Goal: Transaction & Acquisition: Purchase product/service

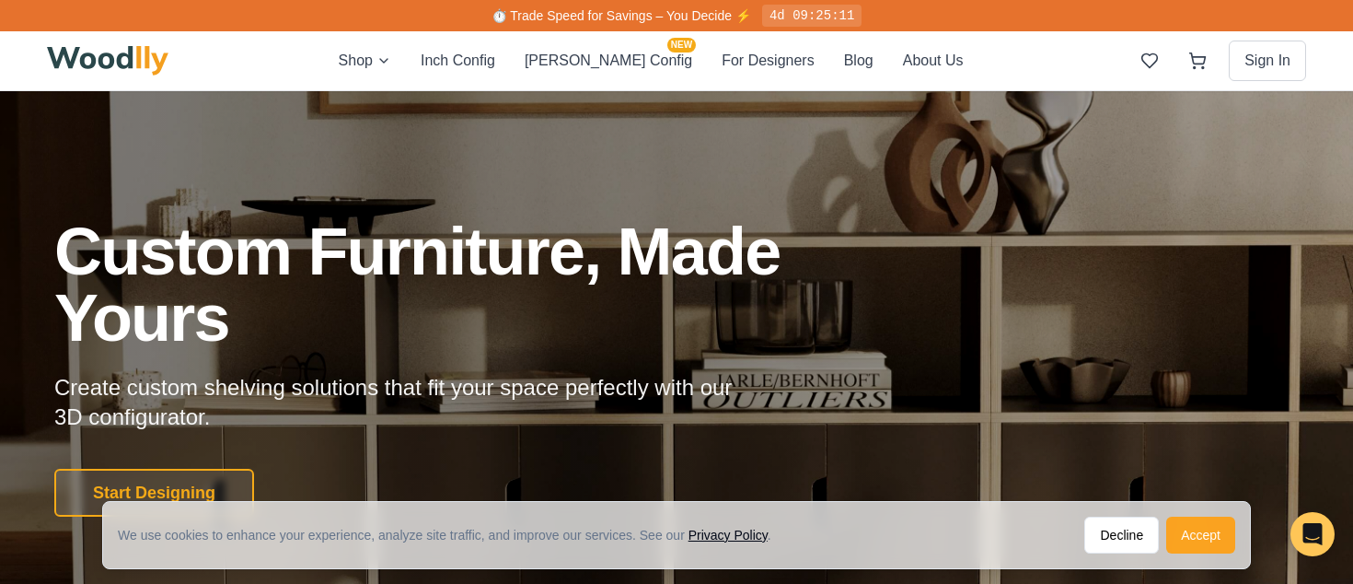
click at [1197, 535] on button "Accept" at bounding box center [1201, 535] width 69 height 37
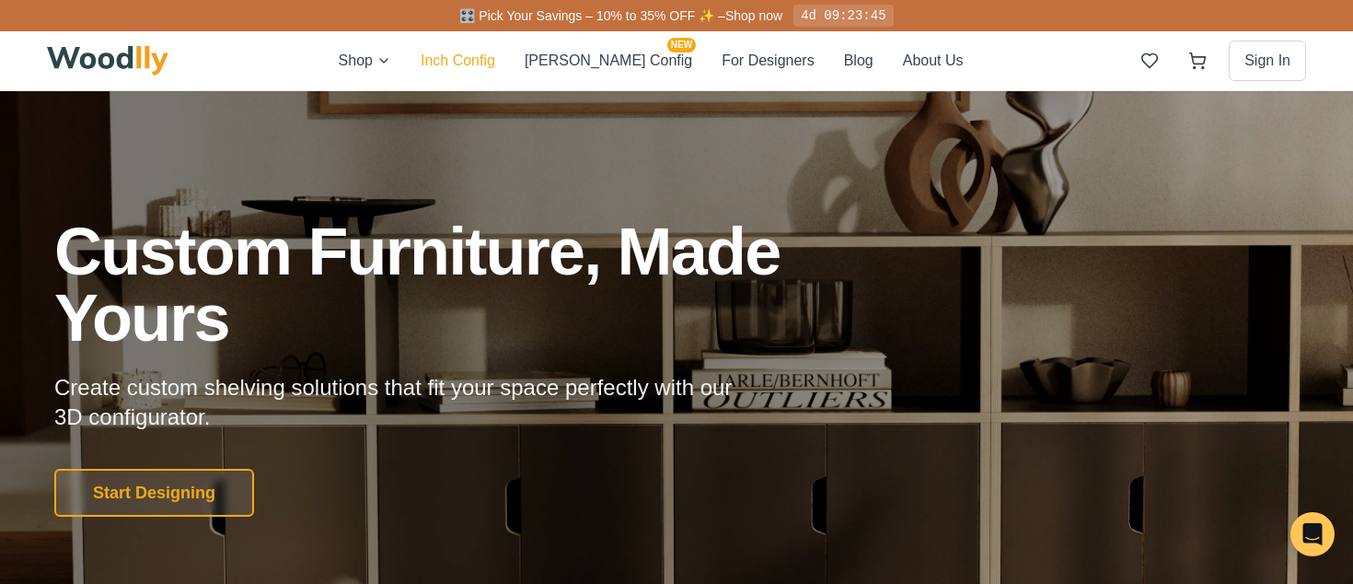
click at [495, 54] on button "Inch Config" at bounding box center [458, 61] width 75 height 24
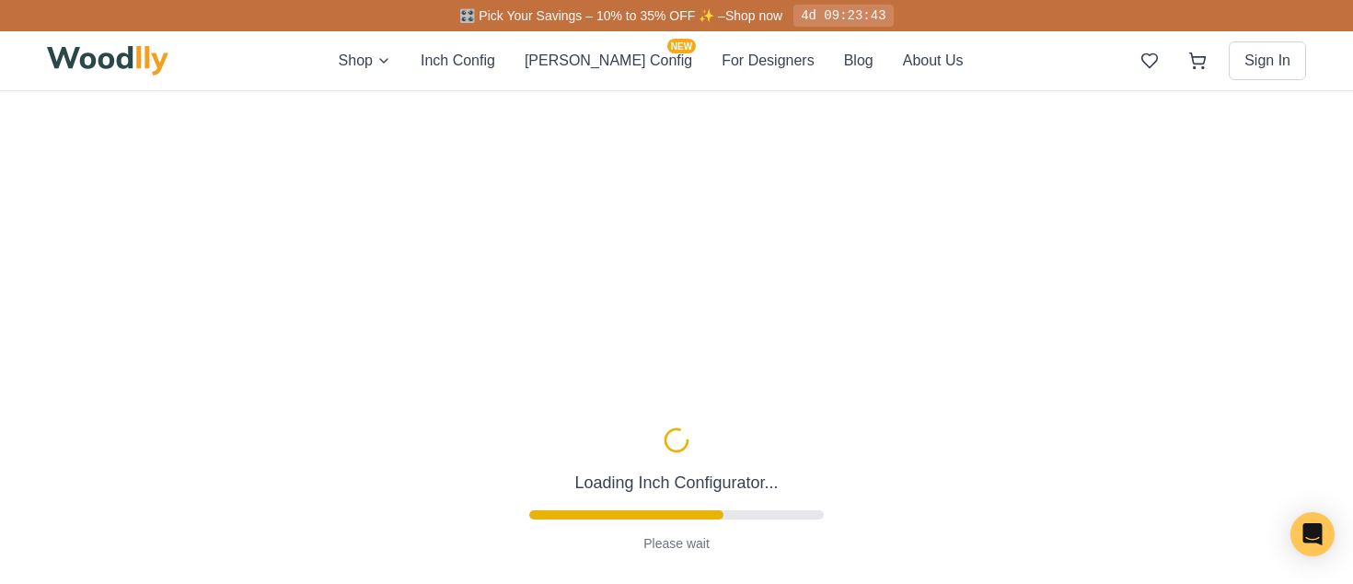
type input "63"
type input "2"
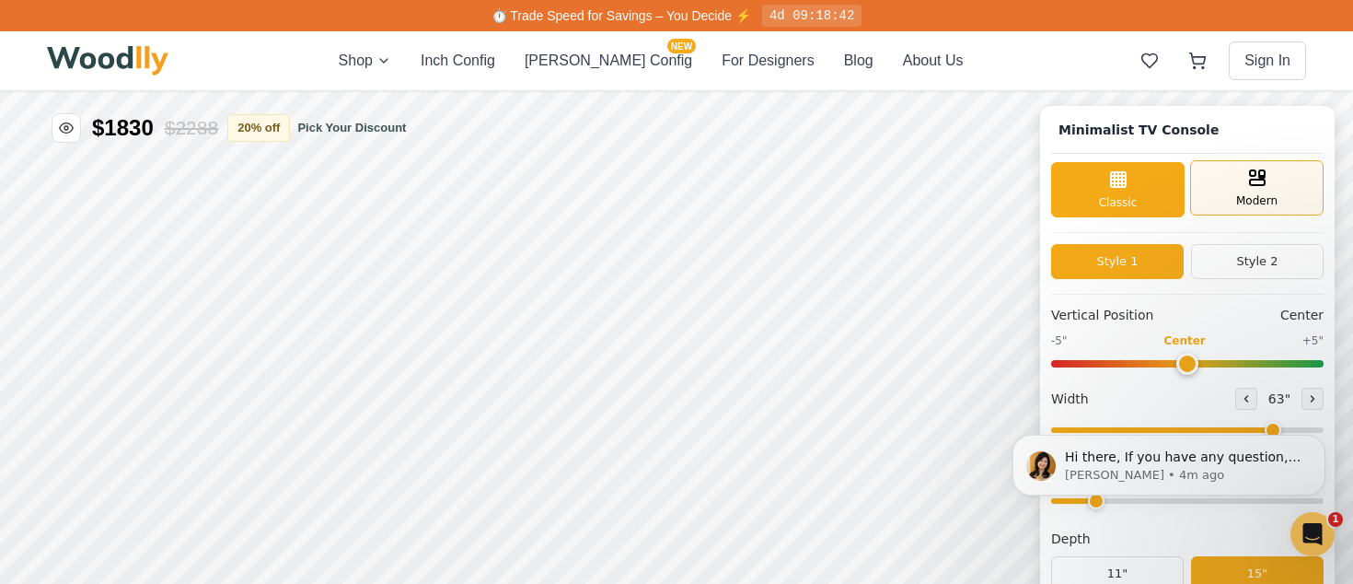
click at [1254, 192] on span "Modern" at bounding box center [1257, 200] width 41 height 17
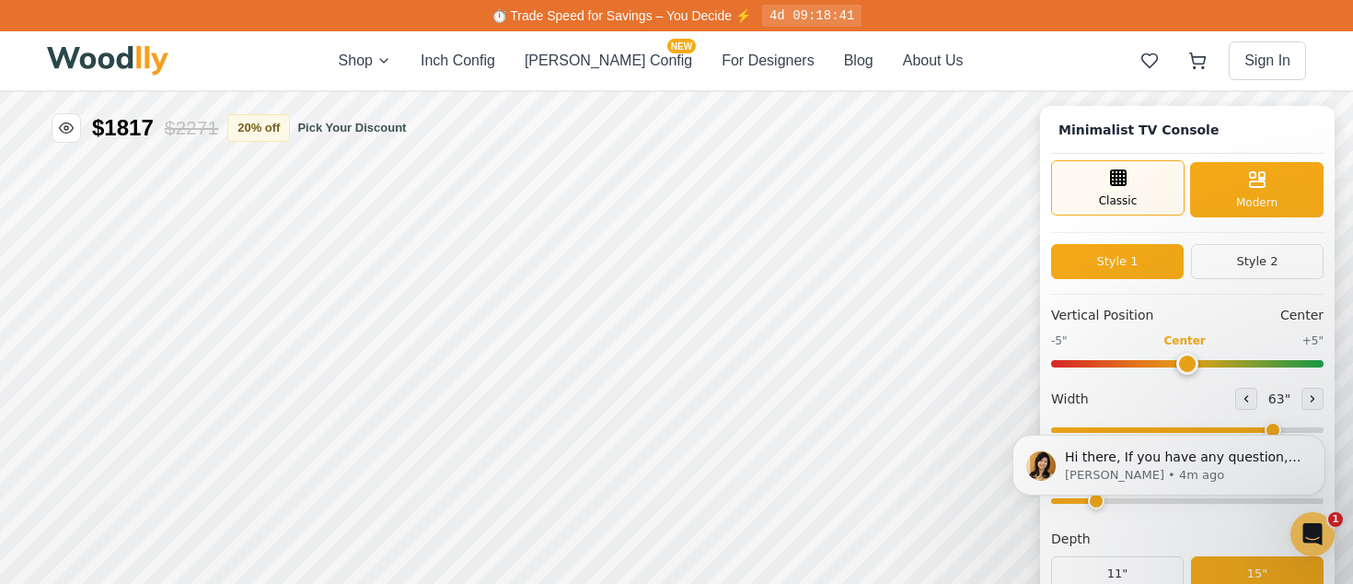
click at [1148, 202] on div "Classic" at bounding box center [1118, 187] width 134 height 55
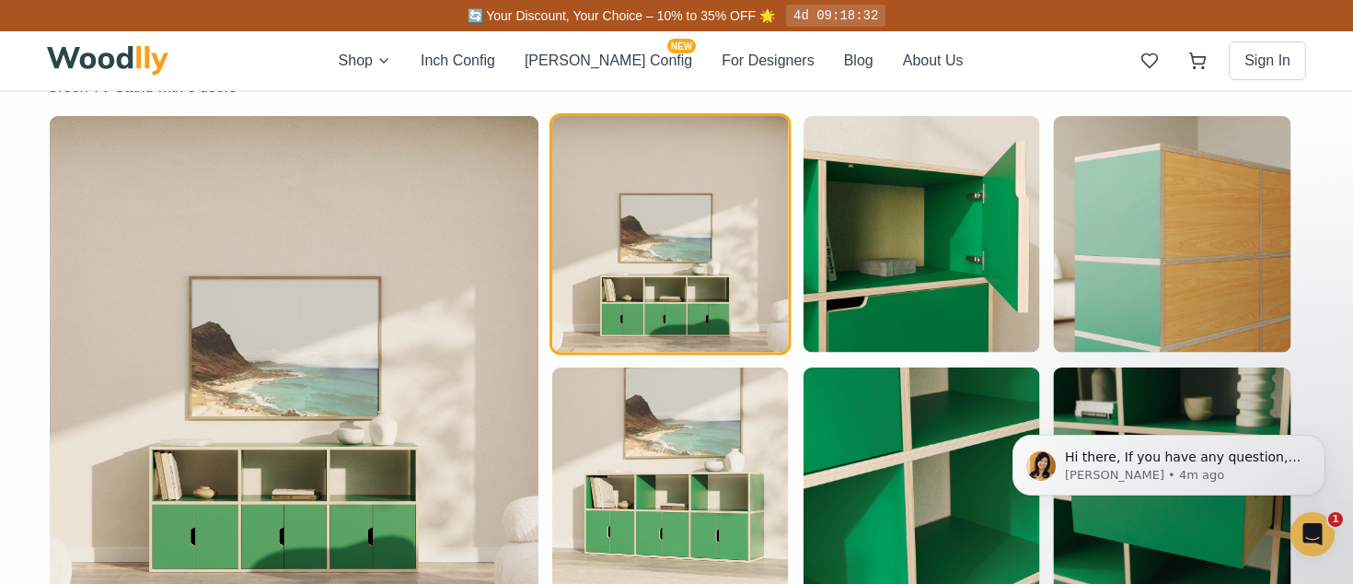
scroll to position [974, 0]
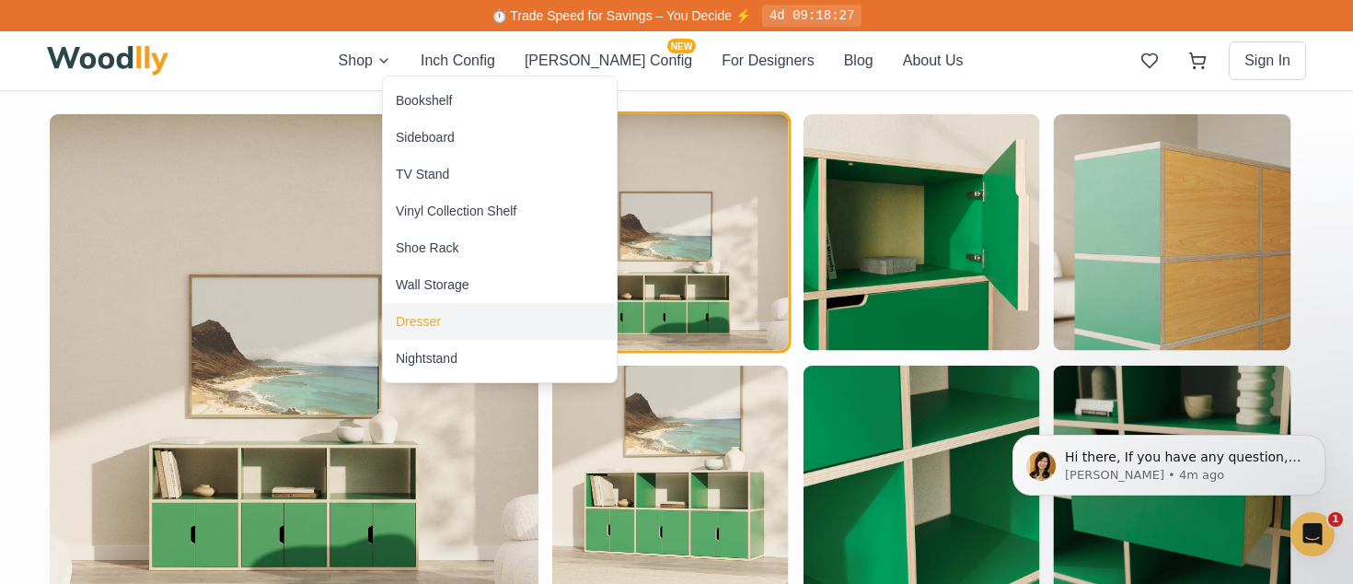
click at [425, 328] on div "Dresser" at bounding box center [418, 321] width 45 height 18
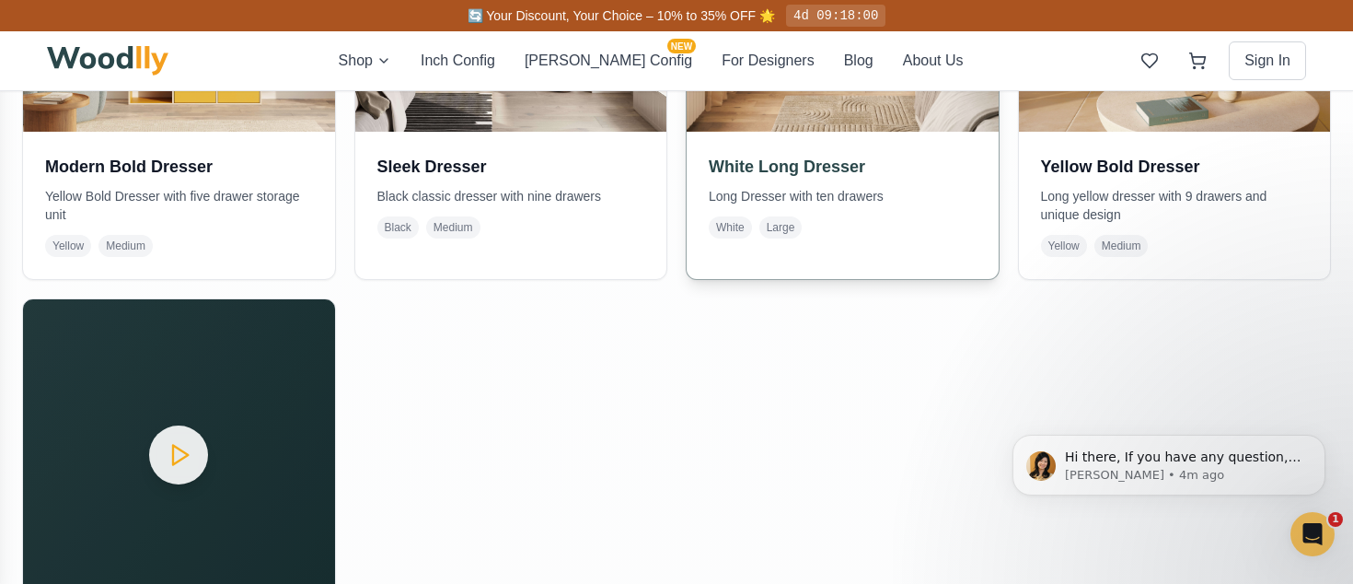
scroll to position [1151, 0]
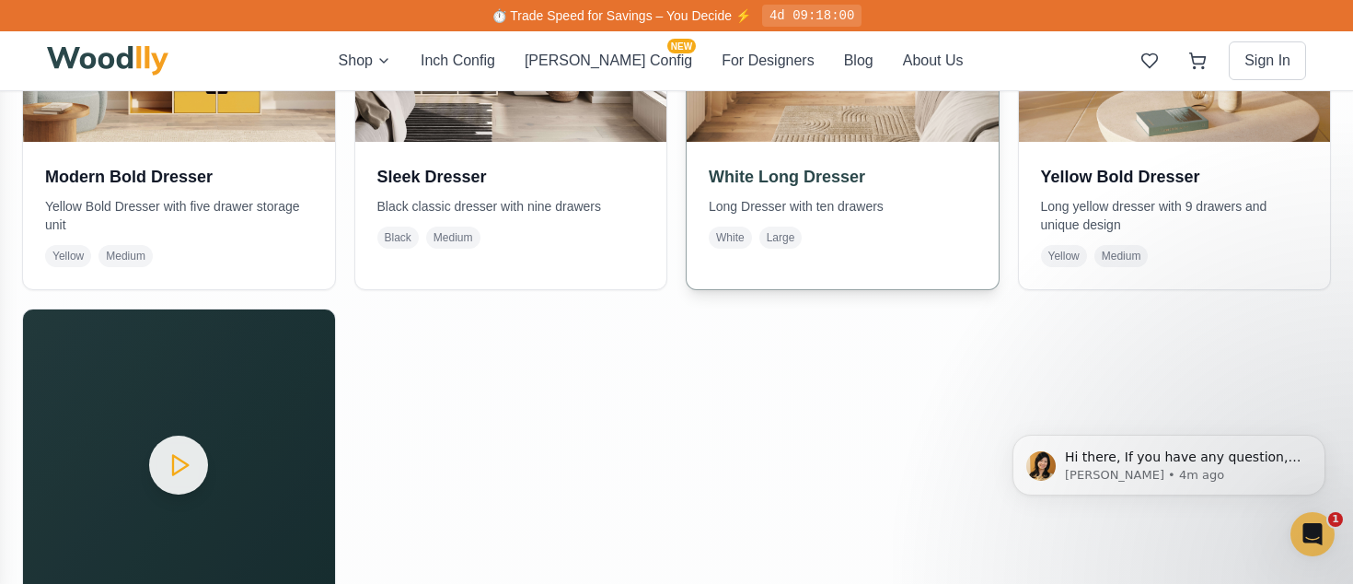
click at [737, 164] on h3 "White Long Dresser" at bounding box center [843, 177] width 268 height 26
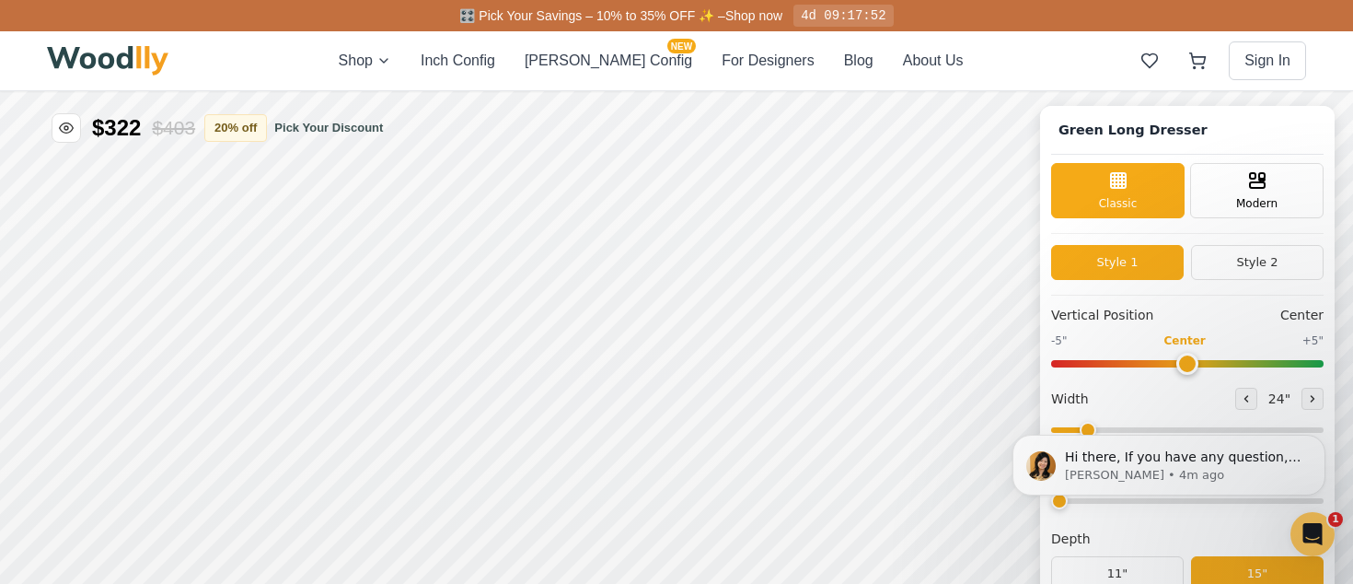
type input "72"
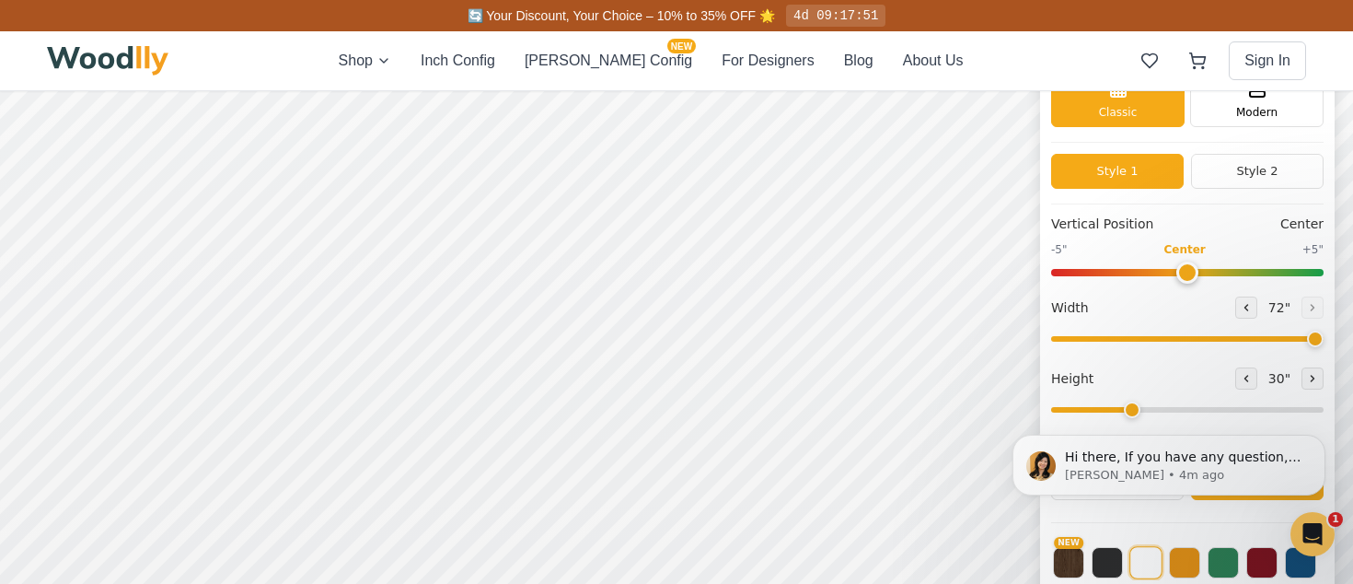
scroll to position [24, 0]
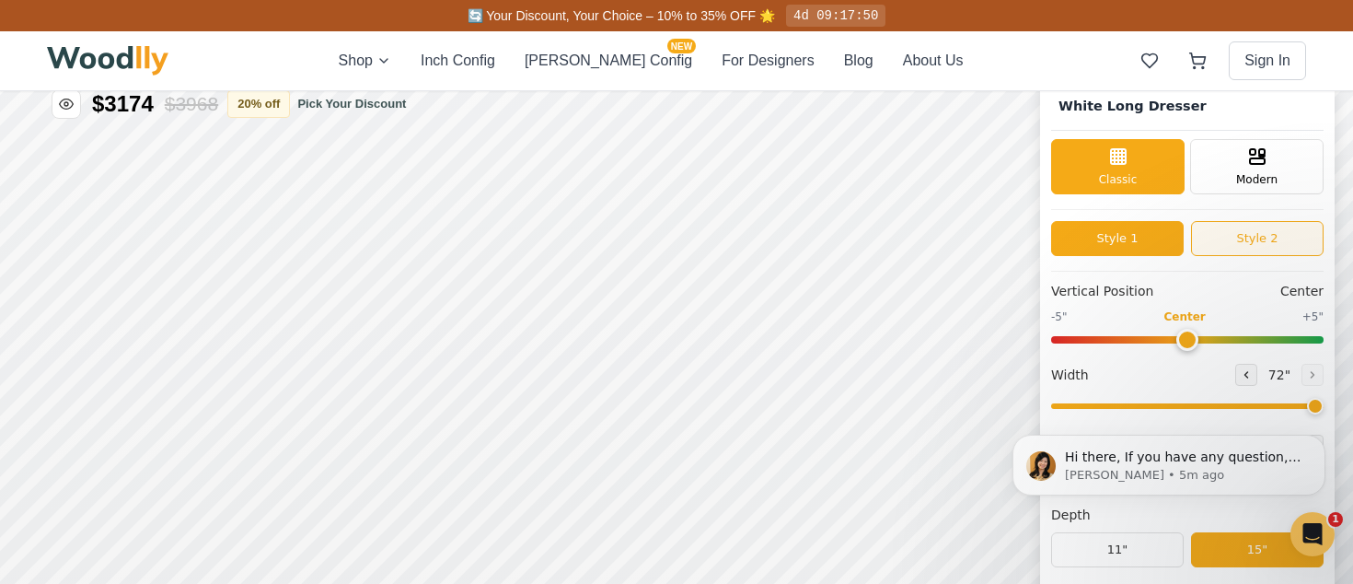
click at [1263, 228] on button "Style 2" at bounding box center [1257, 238] width 133 height 35
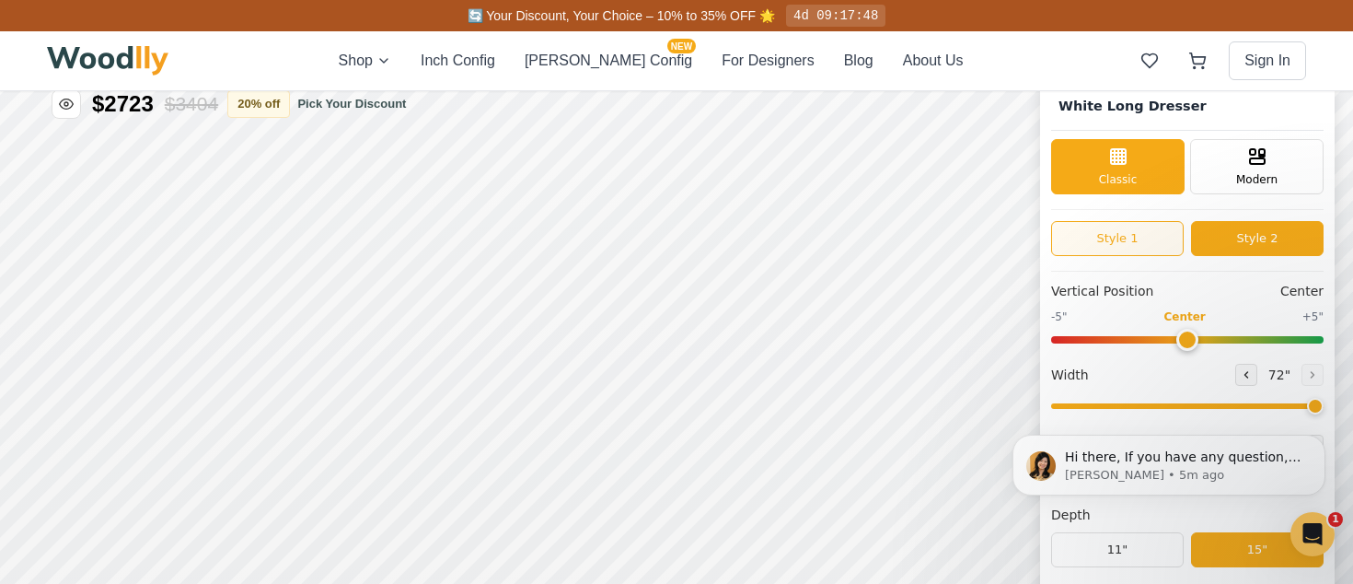
click at [1139, 240] on button "Style 1" at bounding box center [1117, 238] width 133 height 35
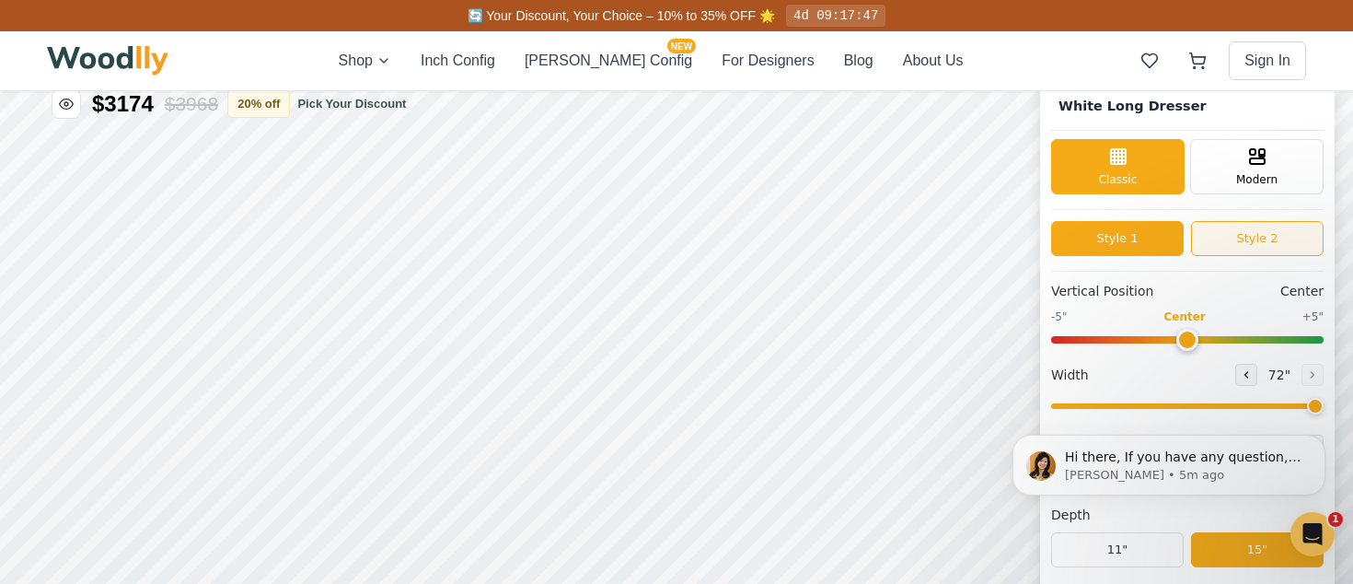
click at [1275, 236] on button "Style 2" at bounding box center [1257, 238] width 133 height 35
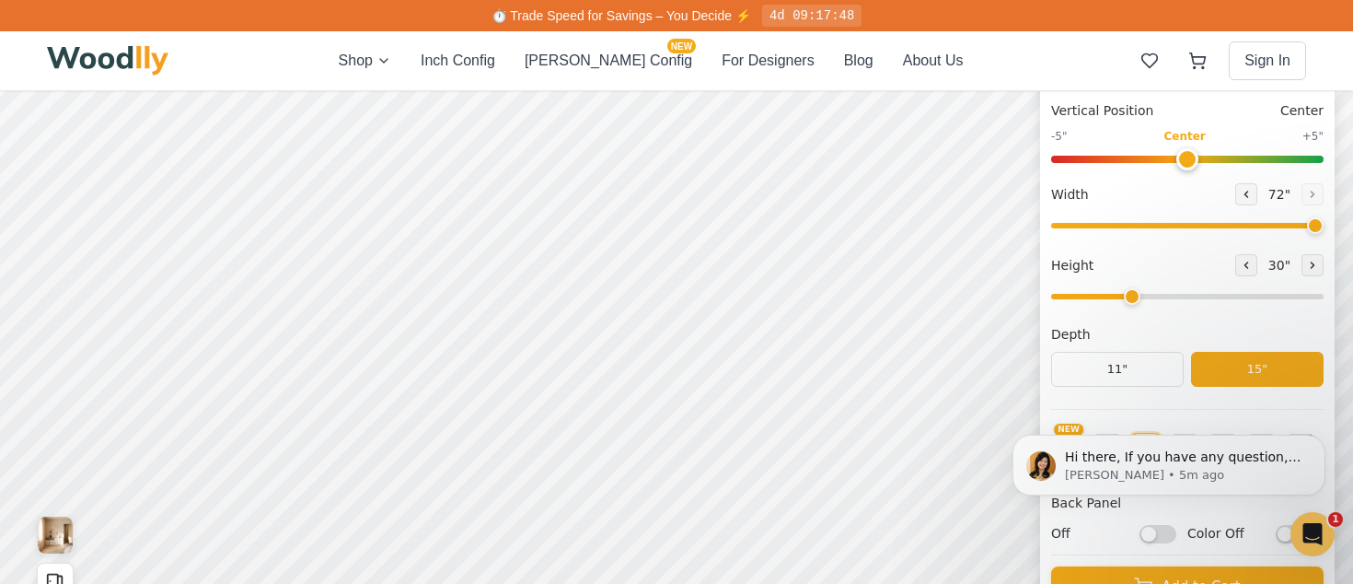
scroll to position [215, 0]
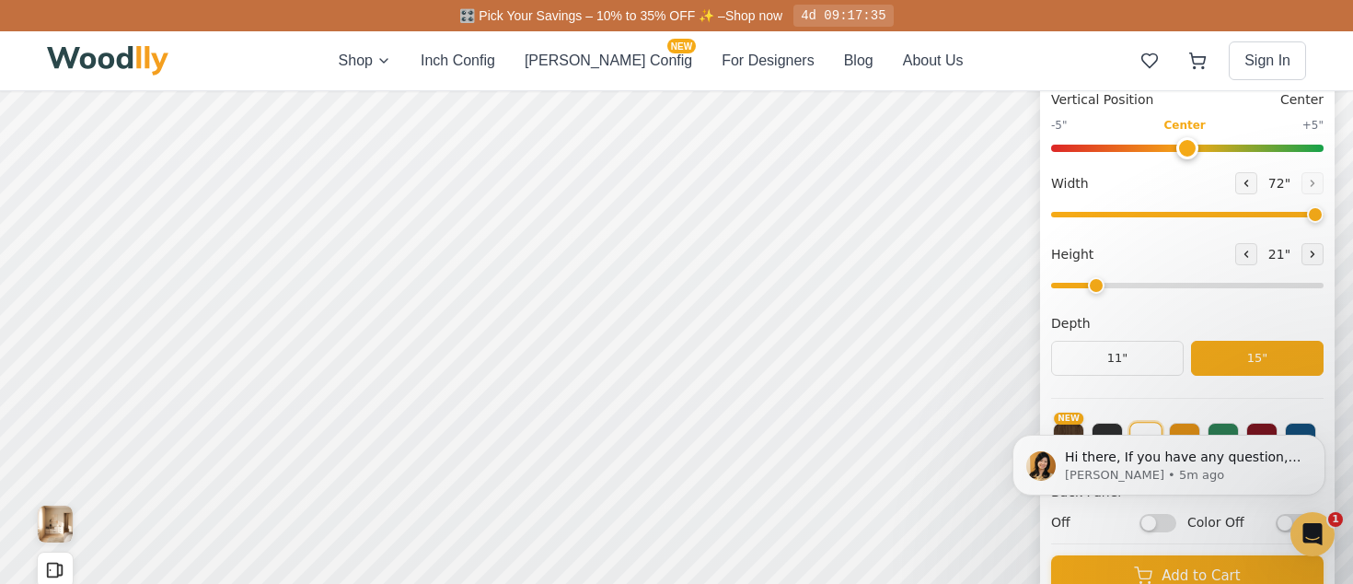
type input "3"
click at [1135, 288] on input "range" at bounding box center [1187, 286] width 273 height 6
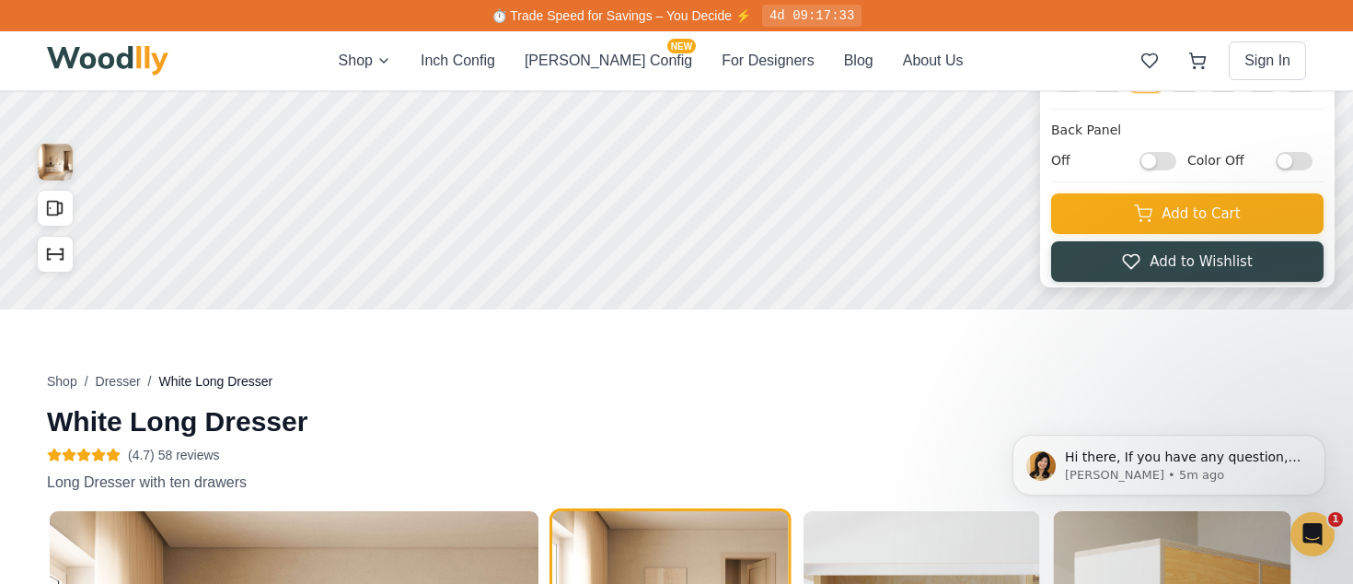
scroll to position [563, 0]
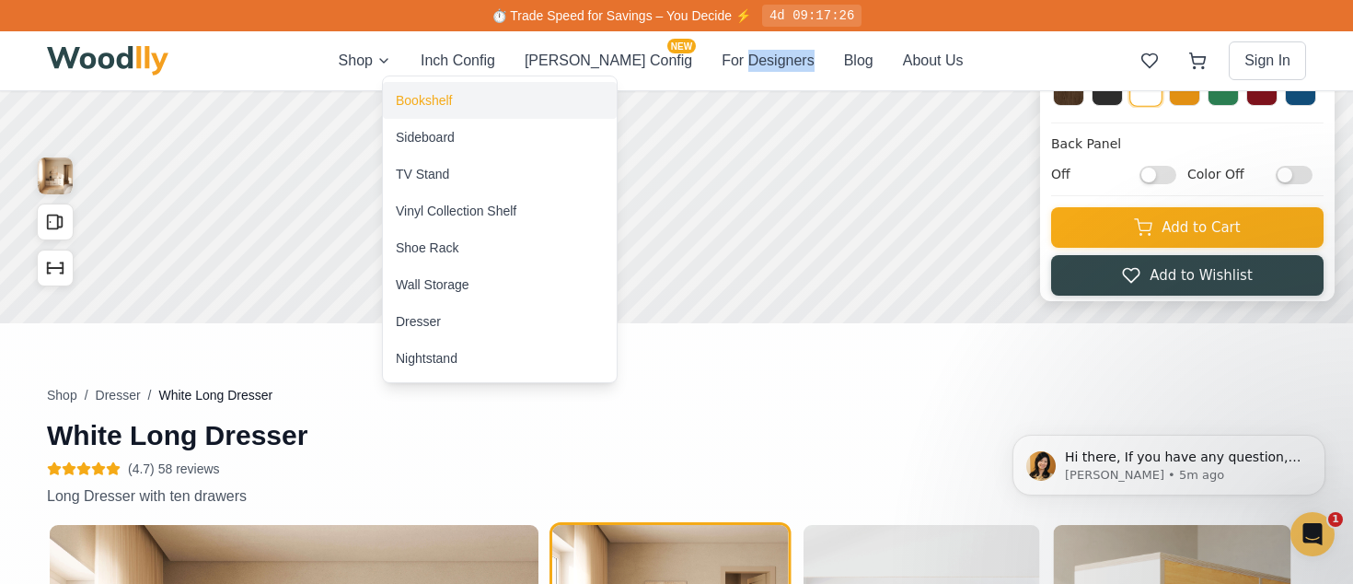
click at [420, 93] on div "Bookshelf" at bounding box center [424, 100] width 56 height 18
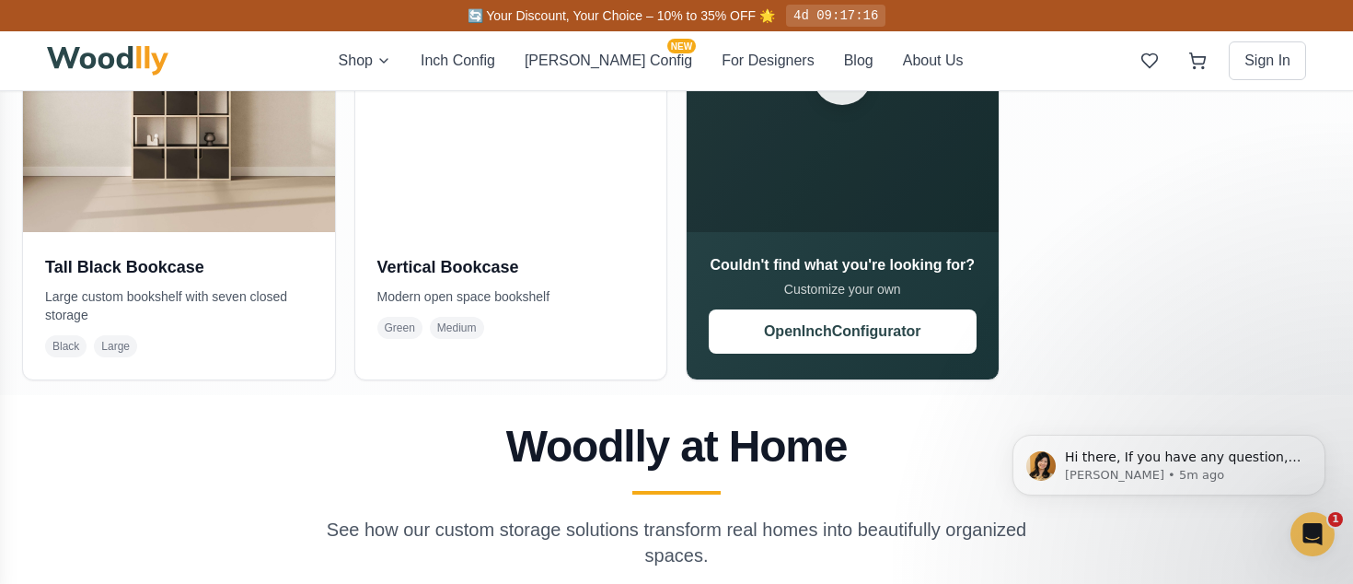
scroll to position [1543, 0]
